Goal: Feedback & Contribution: Leave review/rating

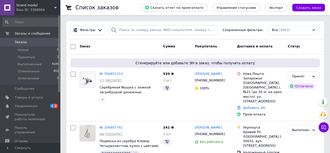
drag, startPoint x: 23, startPoint y: 128, endPoint x: 22, endPoint y: 136, distance: 7.9
click at [22, 139] on span "Отзывы" at bounding box center [21, 141] width 13 height 5
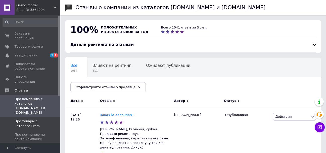
click at [30, 119] on span "Про товары с каталога Prom" at bounding box center [31, 123] width 32 height 9
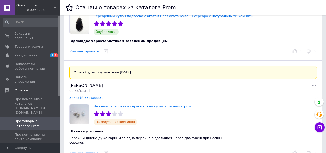
scroll to position [8, 0]
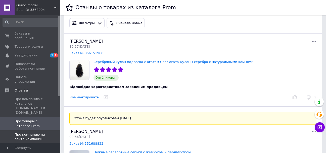
click at [19, 132] on span "Про компанию на сайте компании" at bounding box center [31, 136] width 32 height 9
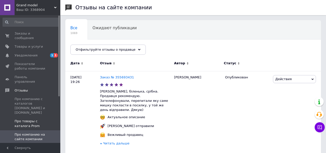
click at [21, 119] on span "Про товары с каталога Prom" at bounding box center [31, 123] width 32 height 9
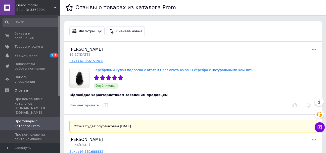
click at [92, 62] on link "Заказ № 356151968" at bounding box center [86, 61] width 34 height 4
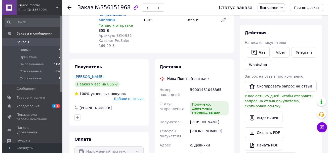
scroll to position [66, 0]
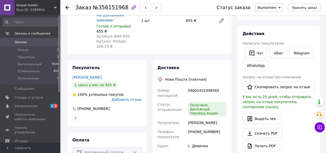
click at [133, 97] on span "Добавить отзыв" at bounding box center [127, 99] width 30 height 4
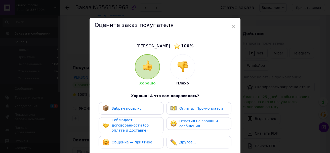
click at [127, 108] on span "Забрал посылку" at bounding box center [127, 108] width 30 height 4
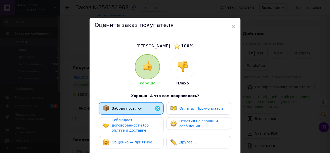
drag, startPoint x: 127, startPoint y: 108, endPoint x: 132, endPoint y: 127, distance: 19.2
click at [132, 127] on span "Соблюдает договоренности (об оплате и доставке)" at bounding box center [130, 125] width 37 height 14
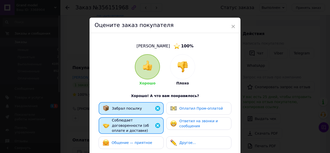
click at [135, 142] on div "Общение — приятное" at bounding box center [131, 142] width 65 height 13
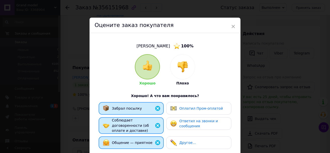
click at [202, 123] on div "Ответил на звонки и сообщения" at bounding box center [203, 123] width 48 height 10
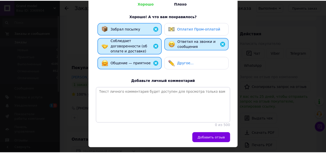
scroll to position [92, 0]
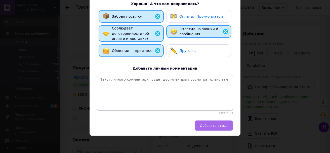
click at [208, 127] on button "Добавить отзыв" at bounding box center [214, 125] width 38 height 10
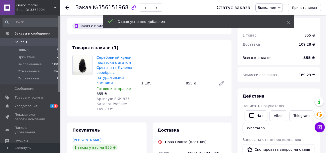
scroll to position [3, 0]
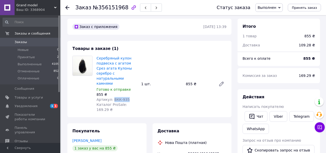
drag, startPoint x: 125, startPoint y: 90, endPoint x: 112, endPoint y: 90, distance: 13.1
click at [112, 97] on div "Артикул: ВКК-935" at bounding box center [117, 99] width 41 height 5
copy span "ВКК-935"
click at [24, 139] on span "Отзывы" at bounding box center [21, 141] width 13 height 5
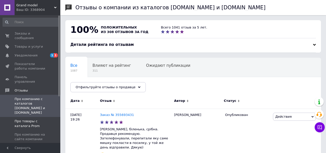
click at [31, 119] on span "Про товары с каталога Prom" at bounding box center [31, 123] width 32 height 9
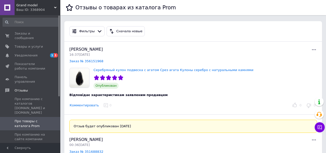
click at [86, 106] on button "Комментировать" at bounding box center [84, 105] width 30 height 5
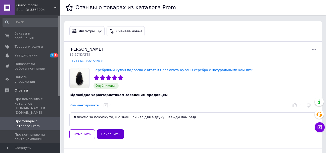
type textarea "Дякуємо за покупку та, що знайшли час для відгуку. Завжди Вам раді."
click at [108, 136] on button "Сохранить" at bounding box center [110, 134] width 27 height 10
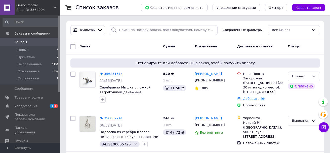
click at [321, 128] on icon at bounding box center [323, 127] width 5 height 5
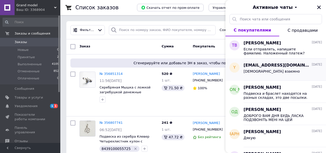
click at [256, 67] on span "[EMAIL_ADDRESS][DOMAIN_NAME]" at bounding box center [277, 65] width 67 height 6
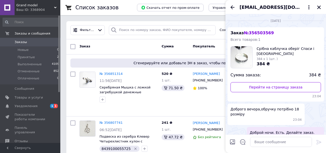
scroll to position [56, 0]
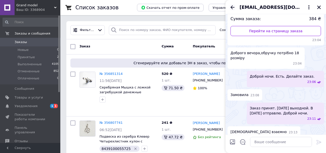
click at [232, 8] on icon "Назад" at bounding box center [233, 7] width 6 height 6
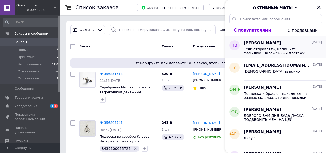
click at [258, 44] on span "[PERSON_NAME]" at bounding box center [262, 43] width 37 height 6
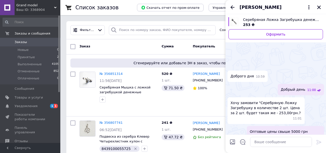
scroll to position [117, 0]
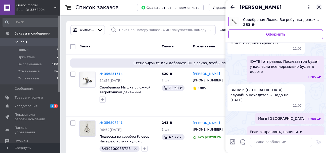
click at [319, 7] on icon "Закрыть" at bounding box center [320, 8] width 4 height 4
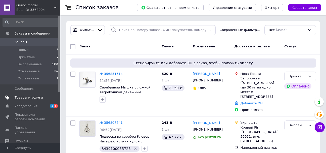
click at [24, 98] on span "Товары и услуги" at bounding box center [29, 97] width 28 height 5
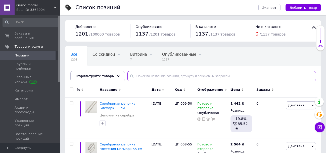
click at [140, 75] on input "text" at bounding box center [222, 76] width 189 height 10
paste input "ВКК-935"
type input "ВКК-935"
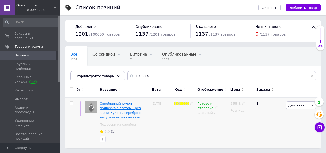
click at [121, 109] on span "Серебряный кулон подвеска с агатом Срез агата Кулоны серебро с натуральными кам…" at bounding box center [121, 110] width 42 height 18
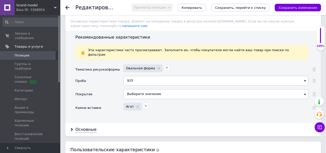
scroll to position [483, 0]
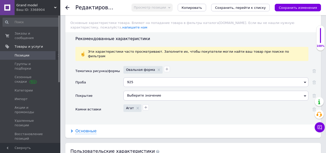
click at [86, 128] on div "Основные" at bounding box center [85, 131] width 21 height 6
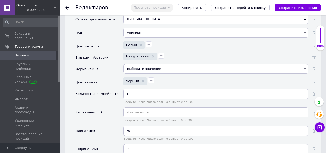
scroll to position [623, 0]
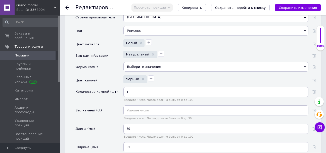
click at [306, 62] on div "Выберите значение" at bounding box center [216, 67] width 185 height 10
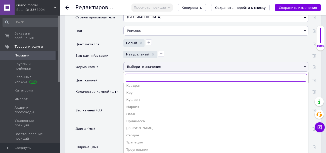
scroll to position [62, 0]
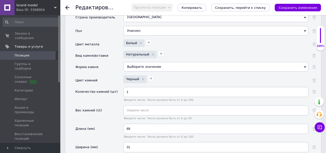
click at [265, 38] on div "Белый" at bounding box center [215, 42] width 186 height 9
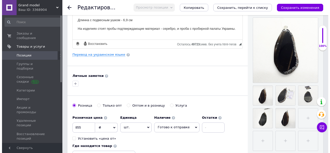
scroll to position [106, 0]
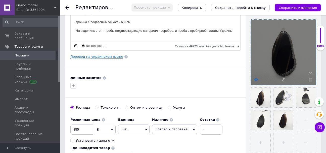
click at [256, 81] on div at bounding box center [283, 52] width 65 height 65
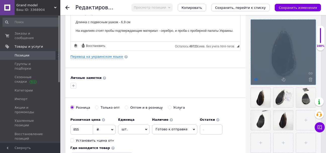
click at [256, 79] on icon at bounding box center [256, 80] width 4 height 4
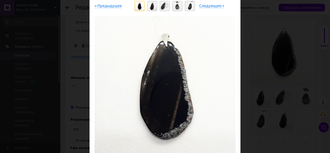
scroll to position [37, 0]
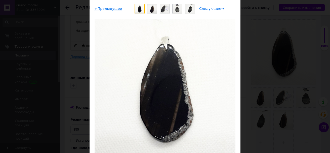
click at [214, 9] on span "Следующее →" at bounding box center [211, 9] width 25 height 4
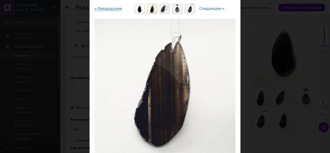
click at [214, 10] on span "Следующее →" at bounding box center [211, 9] width 25 height 4
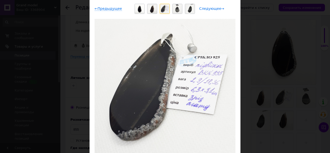
click at [214, 10] on span "Следующее →" at bounding box center [211, 9] width 25 height 4
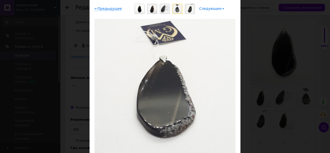
click at [214, 9] on span "Следующее →" at bounding box center [211, 9] width 25 height 4
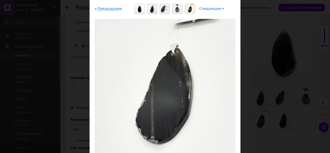
click at [214, 9] on span "Следующее →" at bounding box center [211, 9] width 25 height 4
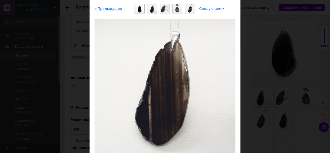
click at [214, 9] on span "Следующее →" at bounding box center [211, 9] width 25 height 4
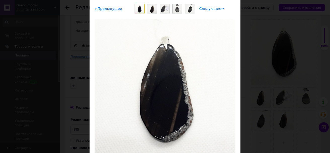
click at [214, 9] on span "Следующее →" at bounding box center [211, 9] width 25 height 4
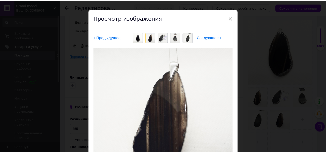
scroll to position [4, 0]
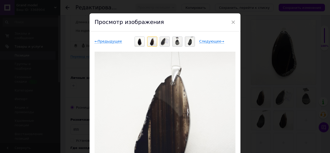
click at [327, 14] on div "× Просмотр изображения ← Предыдущее Следующее → Удалить изображение Удалить все…" at bounding box center [165, 76] width 330 height 153
